Goal: Information Seeking & Learning: Learn about a topic

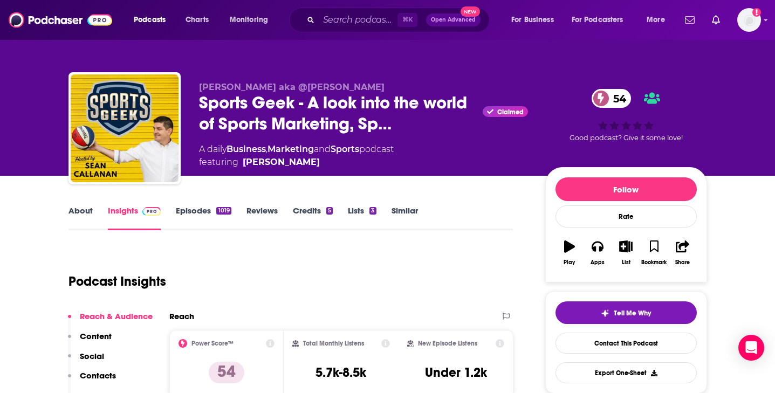
click at [357, 149] on link "Sports" at bounding box center [345, 149] width 29 height 10
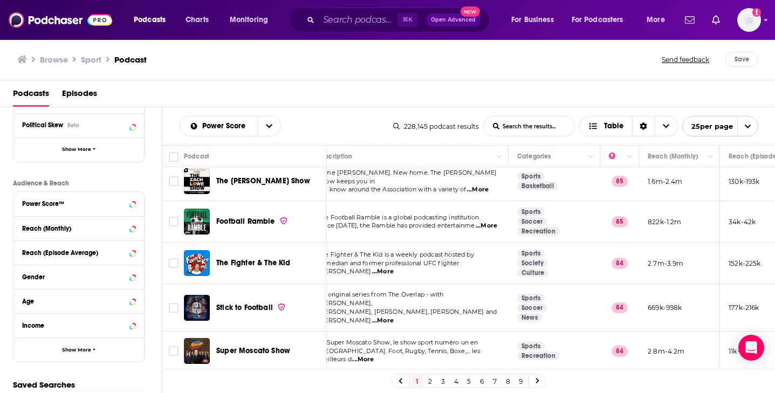
scroll to position [754, 0]
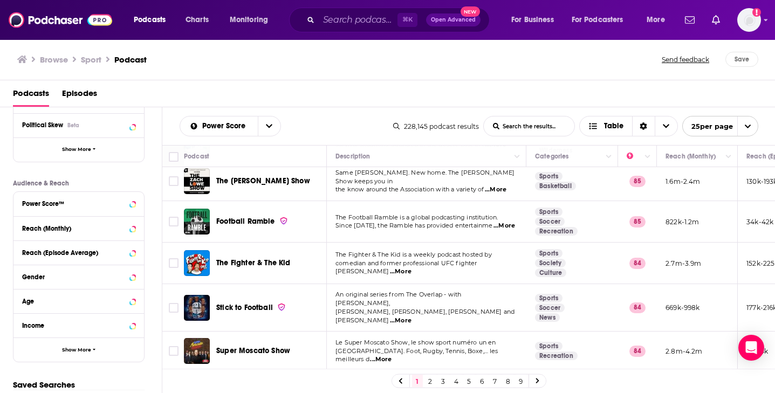
click at [431, 379] on link "2" at bounding box center [430, 381] width 11 height 13
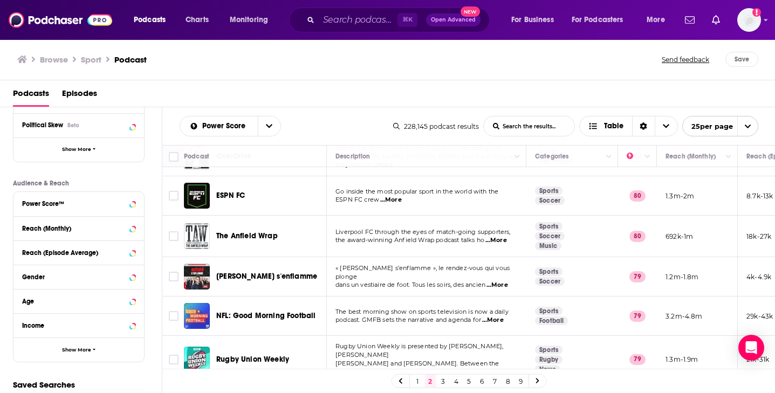
scroll to position [811, 0]
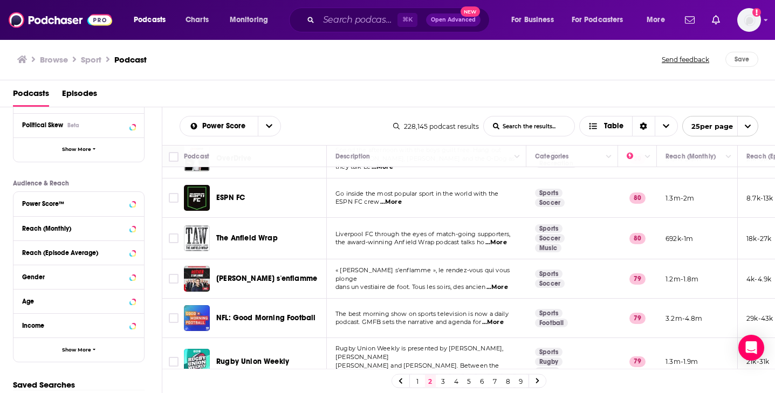
click at [443, 382] on link "3" at bounding box center [443, 381] width 11 height 13
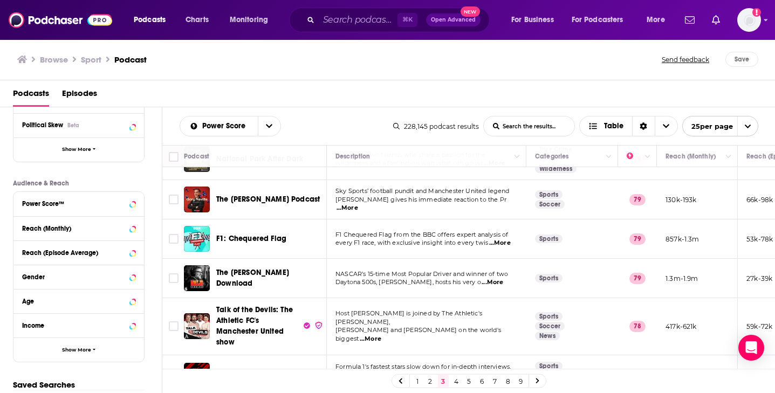
scroll to position [379, 0]
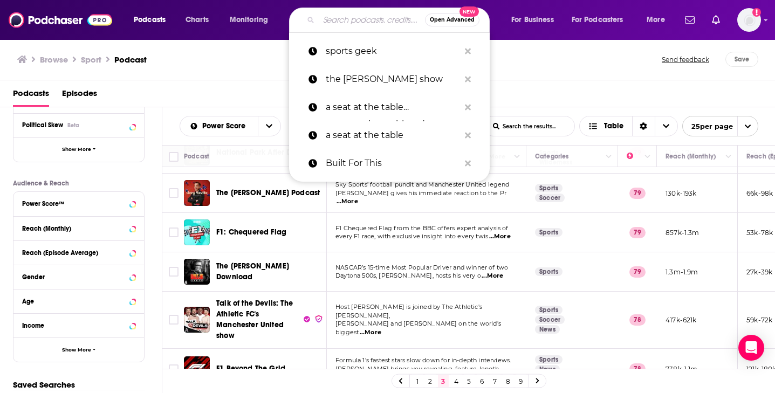
click at [345, 17] on input "Search podcasts, credits, & more..." at bounding box center [372, 19] width 106 height 17
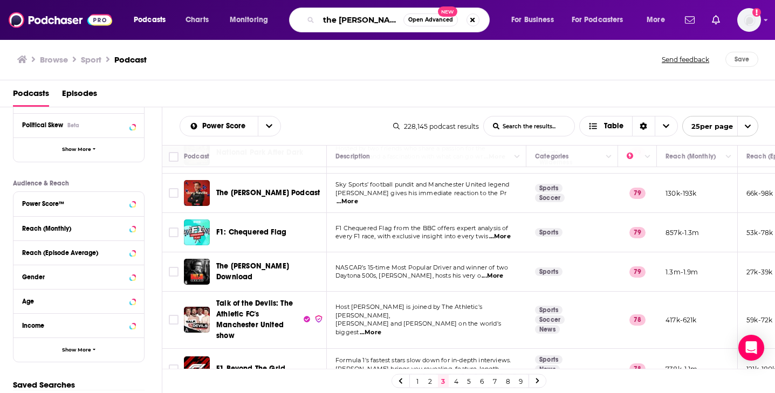
scroll to position [0, 2]
type input "the [PERSON_NAME] show"
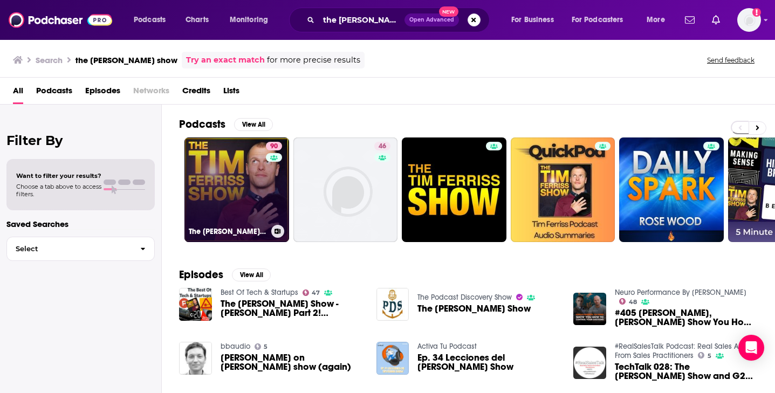
click at [233, 186] on link "90 The [PERSON_NAME] Show" at bounding box center [237, 190] width 105 height 105
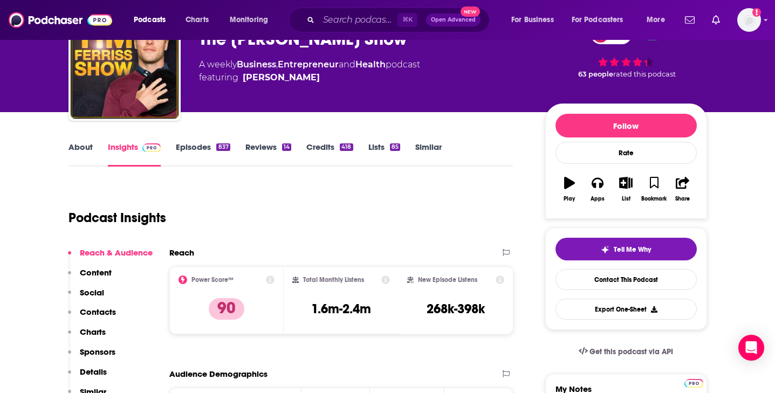
scroll to position [69, 0]
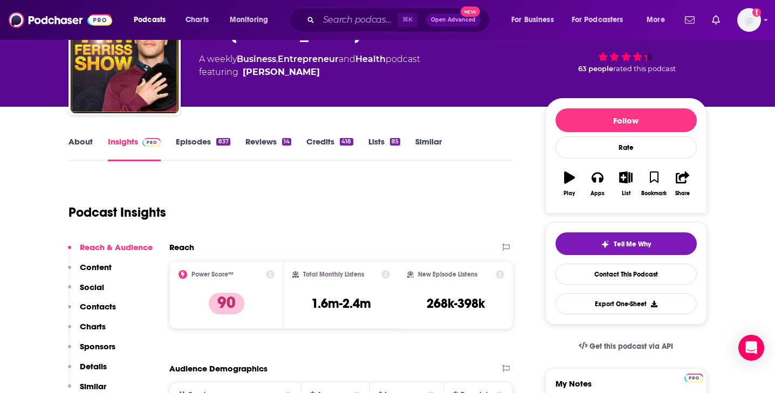
click at [103, 265] on p "Content" at bounding box center [96, 267] width 32 height 10
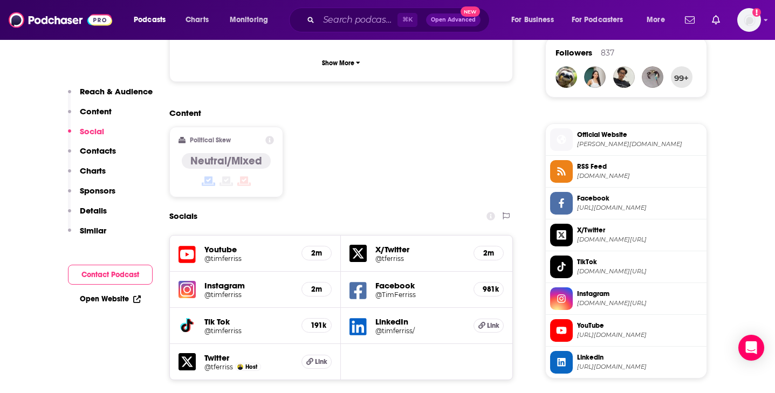
scroll to position [795, 0]
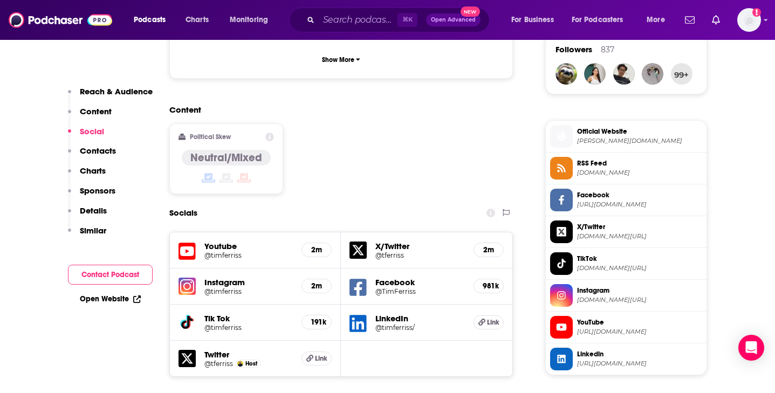
click at [216, 288] on h5 "@timferriss" at bounding box center [249, 292] width 89 height 8
click at [234, 324] on h5 "@timferriss" at bounding box center [249, 328] width 89 height 8
click at [328, 17] on input "Search podcasts, credits, & more..." at bounding box center [358, 19] width 79 height 17
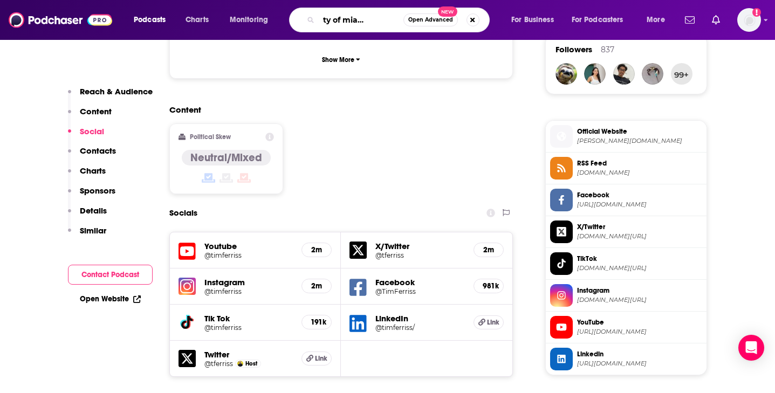
type input "univeristy of miami football"
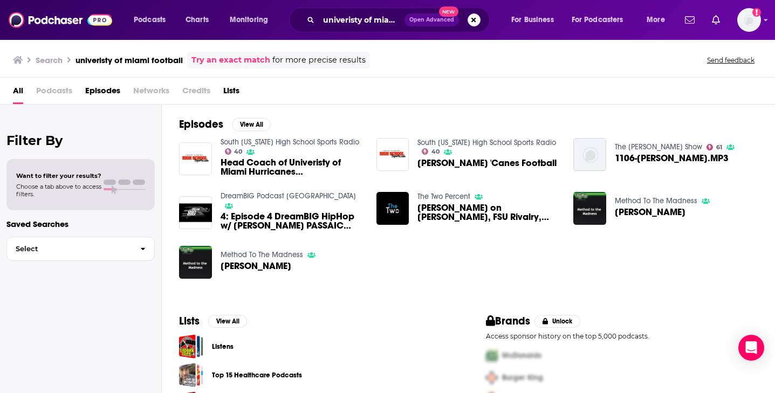
scroll to position [35, 0]
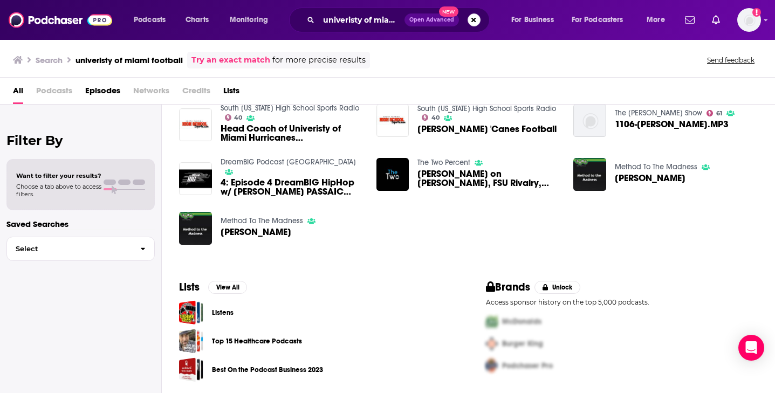
click at [482, 130] on span "[PERSON_NAME] 'Canes Football" at bounding box center [487, 129] width 139 height 9
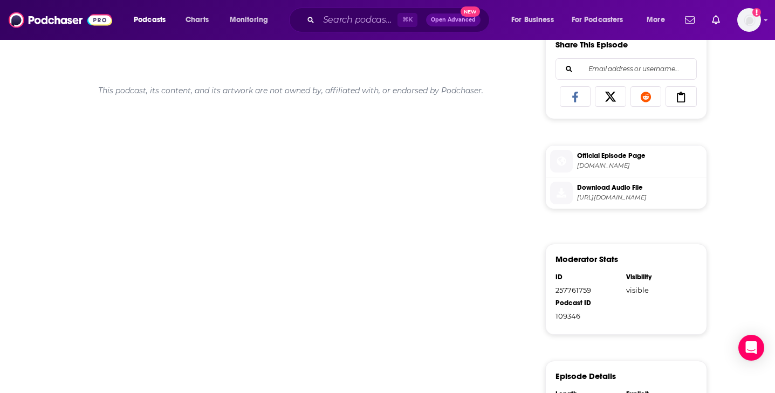
scroll to position [444, 0]
